Goal: Task Accomplishment & Management: Use online tool/utility

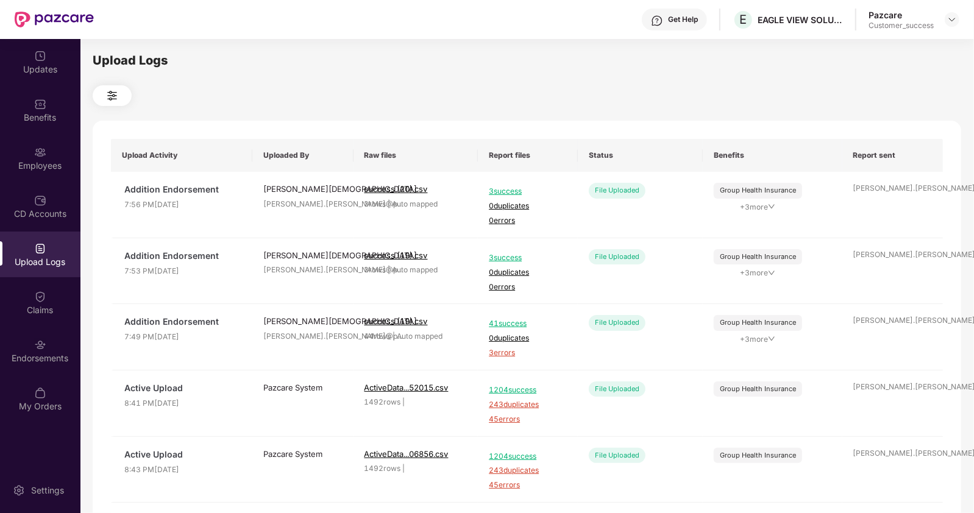
scroll to position [369, 0]
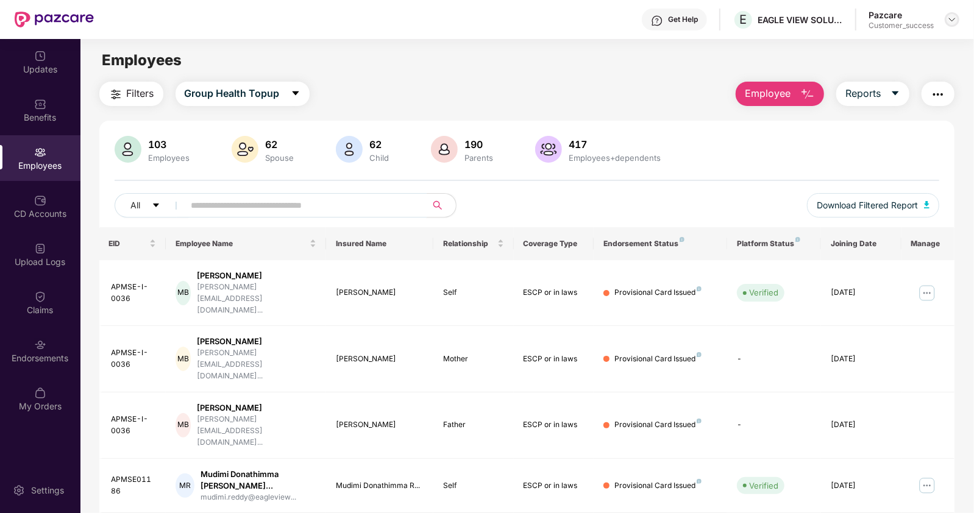
click at [954, 21] on img at bounding box center [952, 20] width 10 height 10
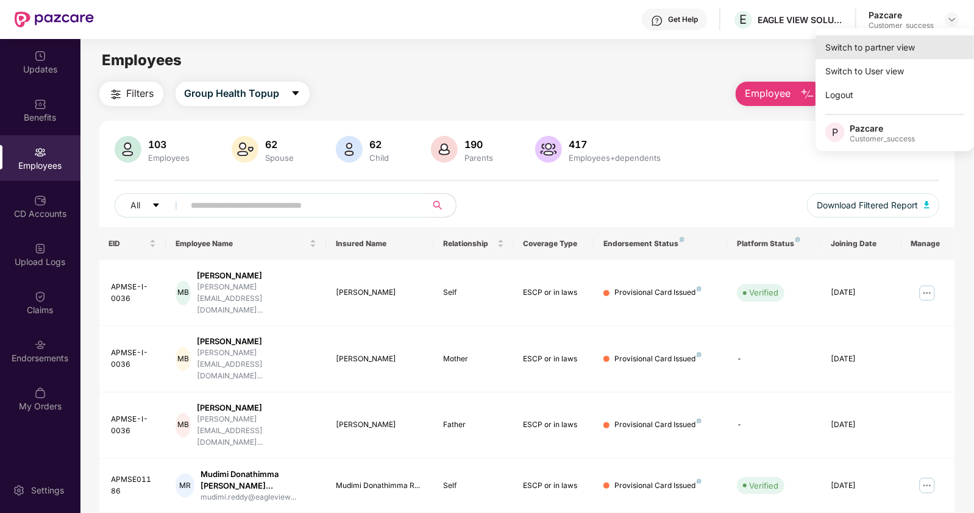
click at [890, 44] on div "Switch to partner view" at bounding box center [895, 47] width 158 height 24
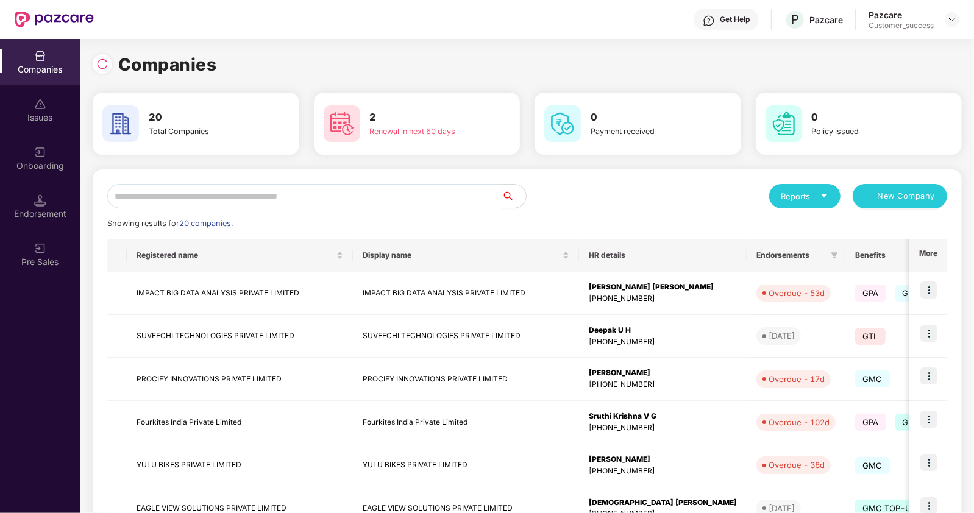
click at [265, 198] on input "text" at bounding box center [304, 196] width 394 height 24
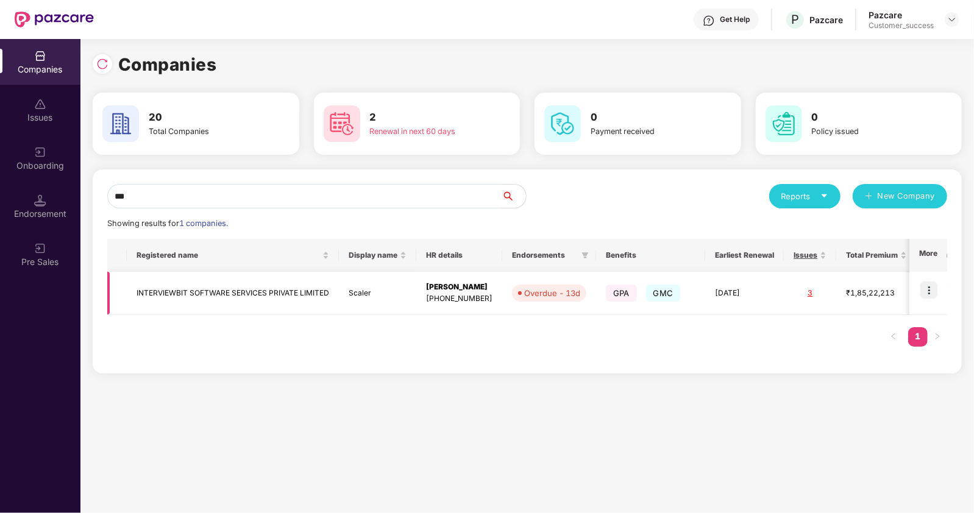
type input "***"
click at [926, 289] on img at bounding box center [928, 290] width 17 height 17
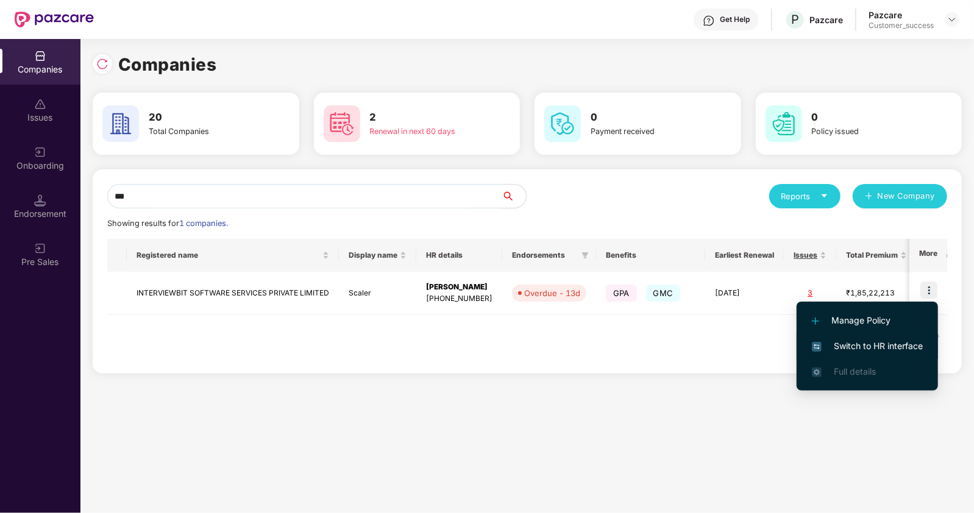
click at [864, 352] on span "Switch to HR interface" at bounding box center [867, 345] width 111 height 13
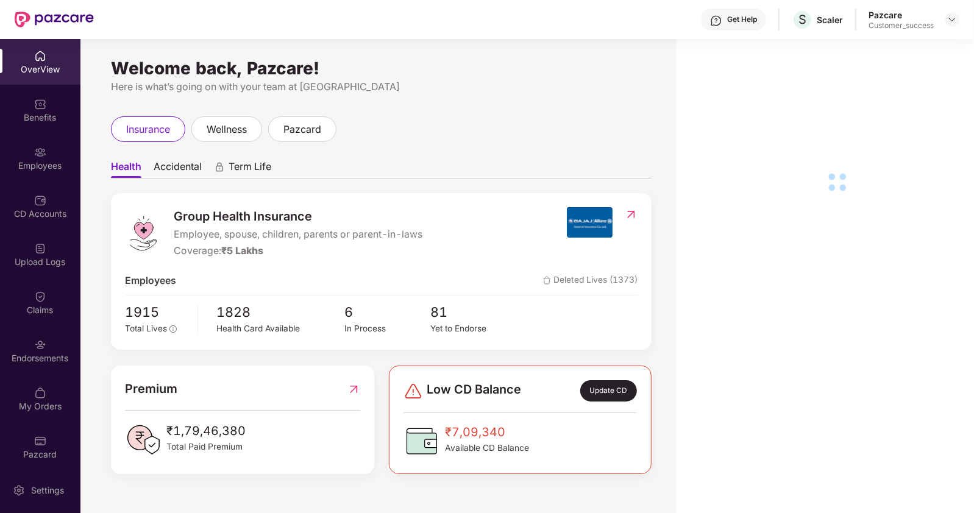
click at [24, 157] on div "Employees" at bounding box center [40, 158] width 80 height 46
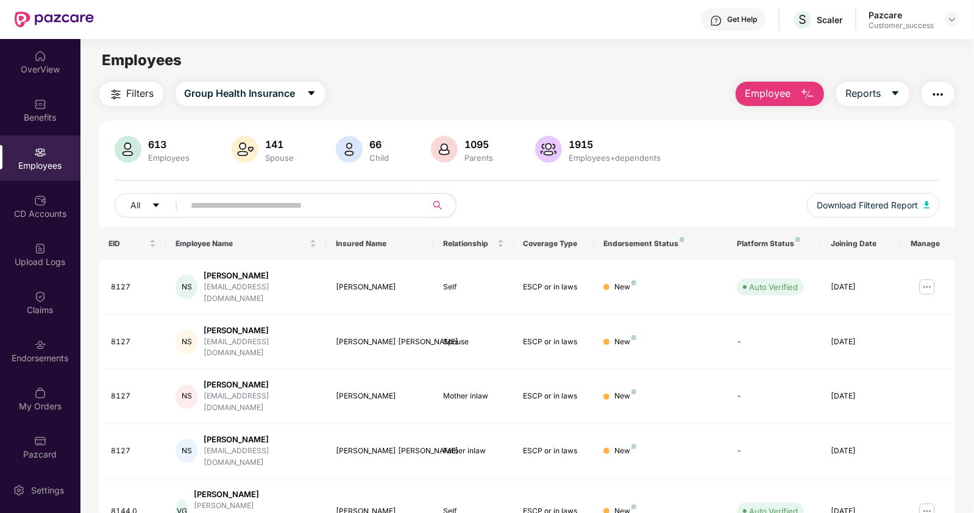
click at [377, 205] on input "text" at bounding box center [300, 205] width 219 height 18
type input "*****"
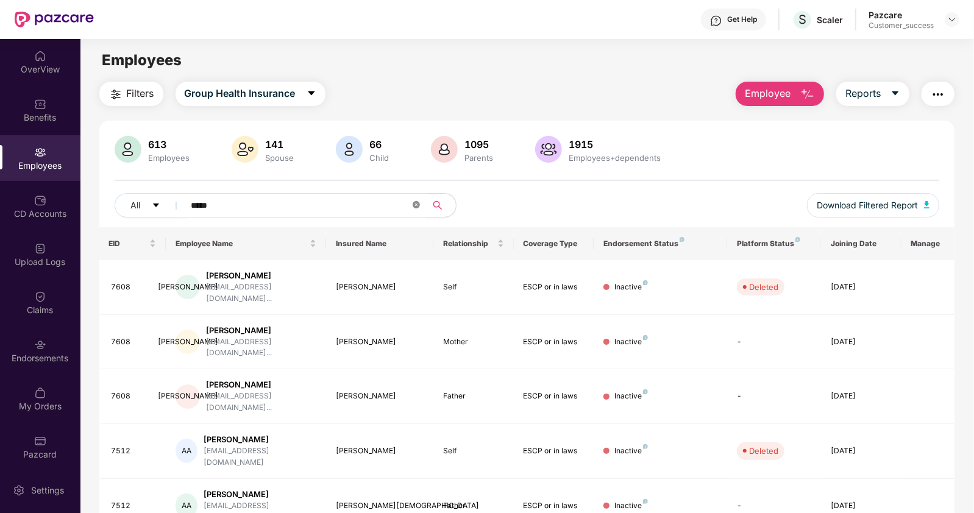
click at [413, 207] on icon "close-circle" at bounding box center [416, 204] width 7 height 7
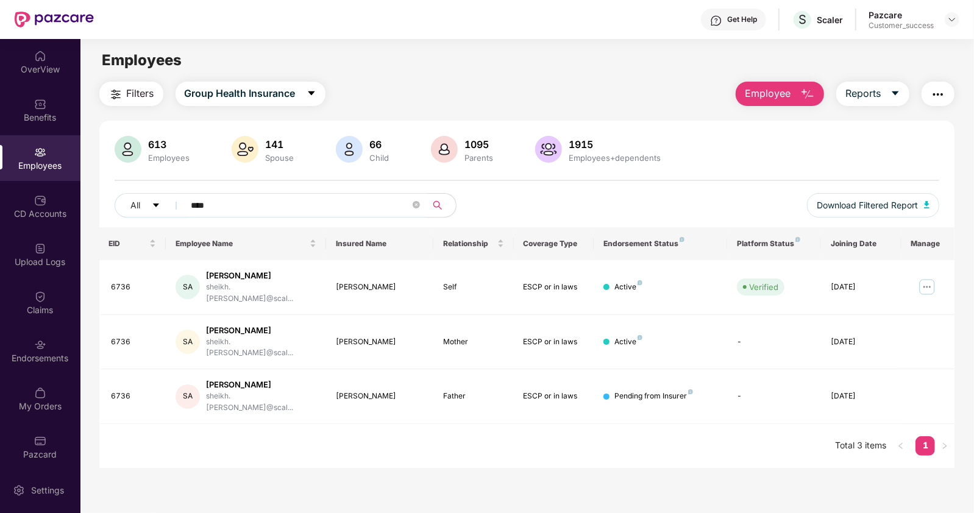
type input "****"
click at [944, 98] on img "button" at bounding box center [938, 94] width 15 height 15
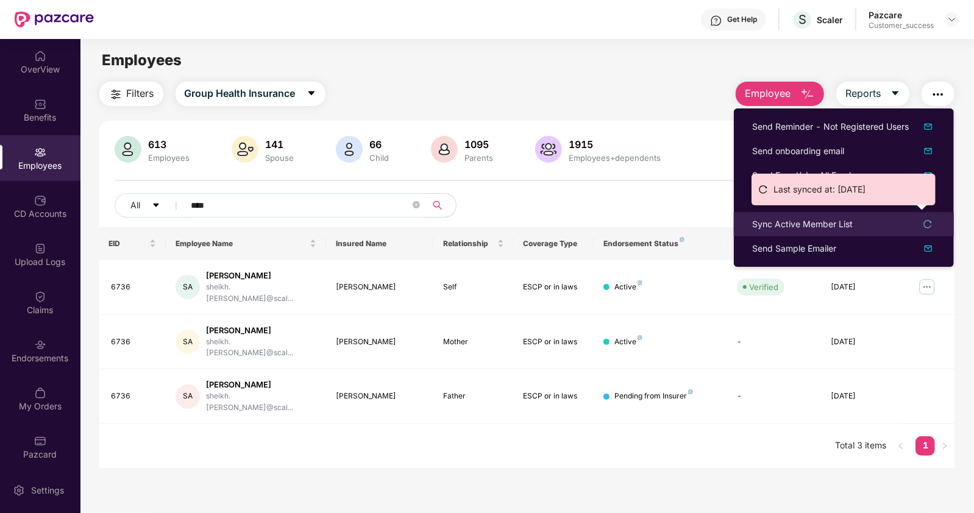
click at [799, 222] on div "Sync Active Member List" at bounding box center [802, 224] width 101 height 13
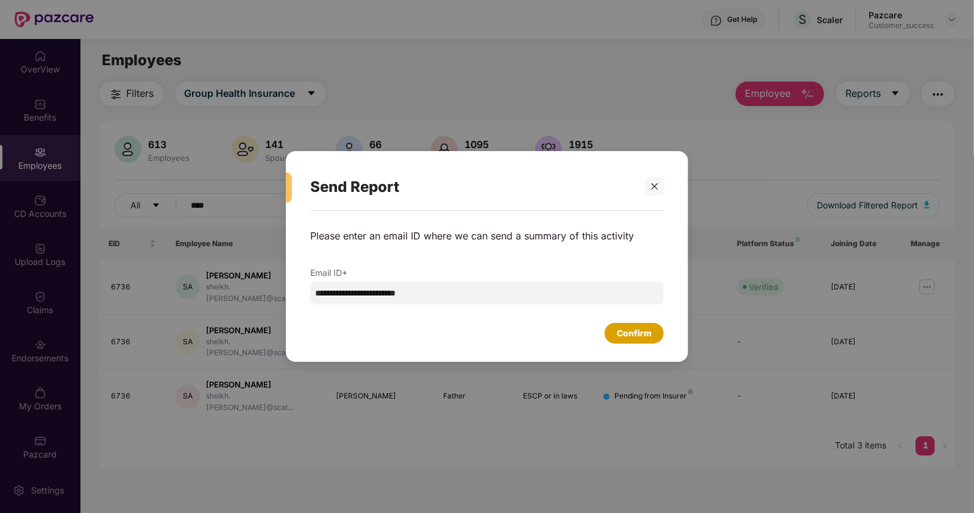
click at [622, 333] on div "Confirm" at bounding box center [634, 333] width 35 height 13
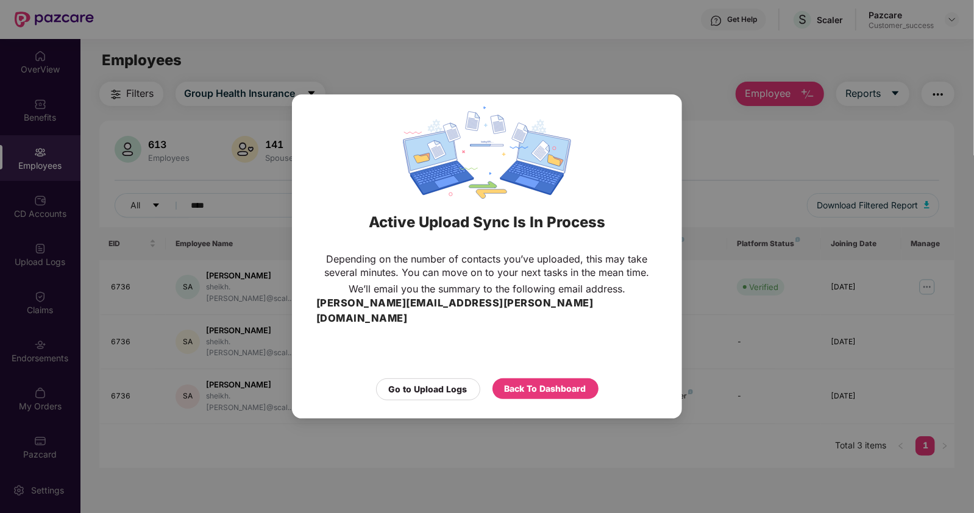
click at [722, 322] on div "Active Upload Sync Is In Process Depending on the number of contacts you’ve upl…" at bounding box center [487, 256] width 974 height 513
click at [531, 382] on div "Back To Dashboard" at bounding box center [546, 388] width 82 height 13
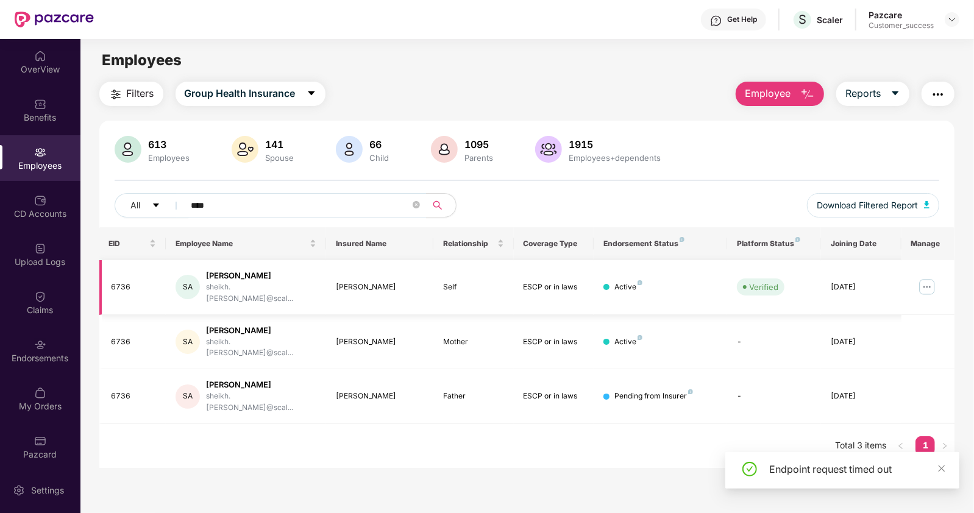
drag, startPoint x: 206, startPoint y: 276, endPoint x: 281, endPoint y: 276, distance: 75.0
click at [281, 276] on div "[PERSON_NAME]" at bounding box center [261, 276] width 111 height 12
copy div "[PERSON_NAME]"
drag, startPoint x: 335, startPoint y: 370, endPoint x: 388, endPoint y: 381, distance: 53.6
click at [388, 381] on td "[PERSON_NAME]" at bounding box center [379, 396] width 107 height 55
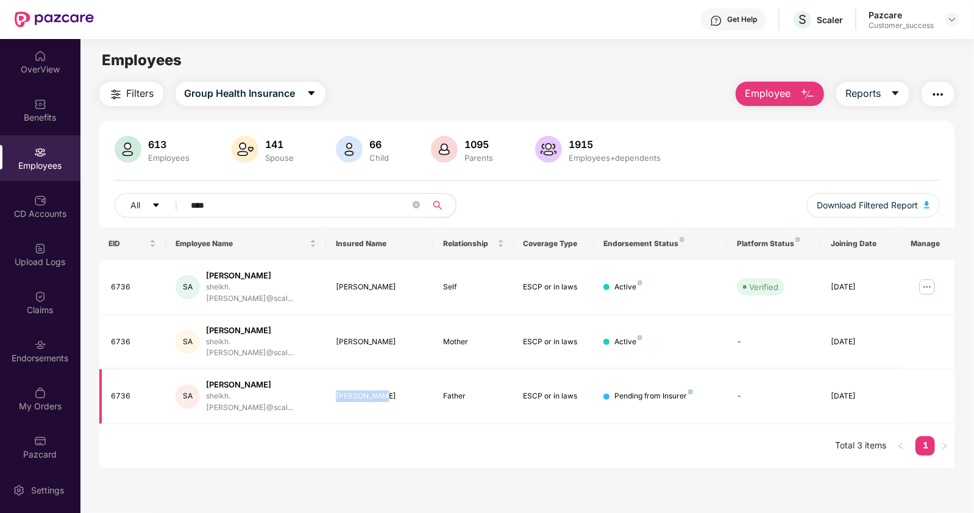
copy div "[PERSON_NAME]"
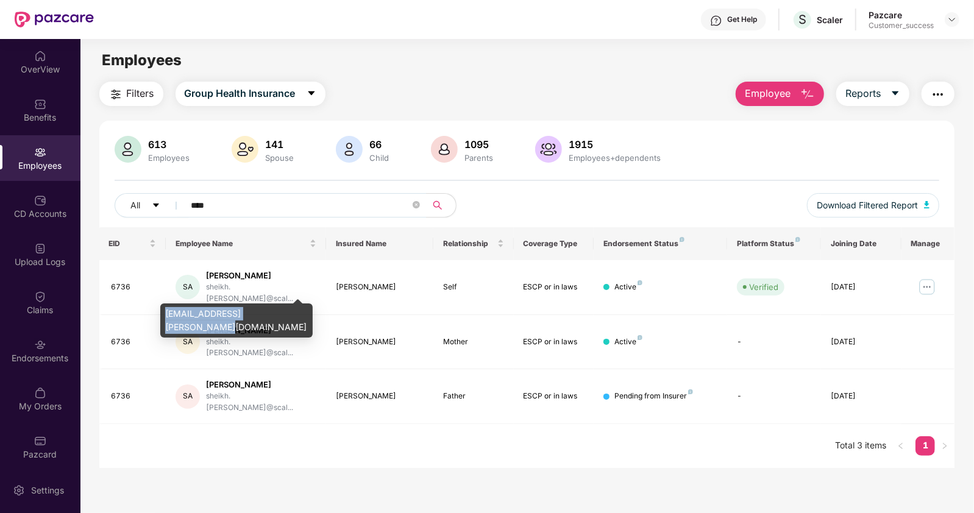
drag, startPoint x: 290, startPoint y: 312, endPoint x: 165, endPoint y: 313, distance: 125.6
click at [165, 313] on div "[EMAIL_ADDRESS][PERSON_NAME][DOMAIN_NAME]" at bounding box center [236, 321] width 152 height 34
copy div "[EMAIL_ADDRESS][PERSON_NAME][DOMAIN_NAME]"
